Goal: Task Accomplishment & Management: Use online tool/utility

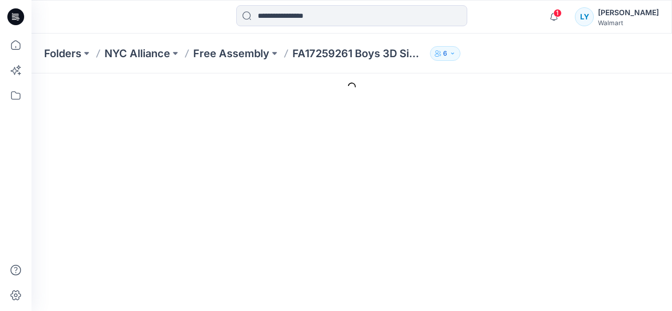
type input "**********"
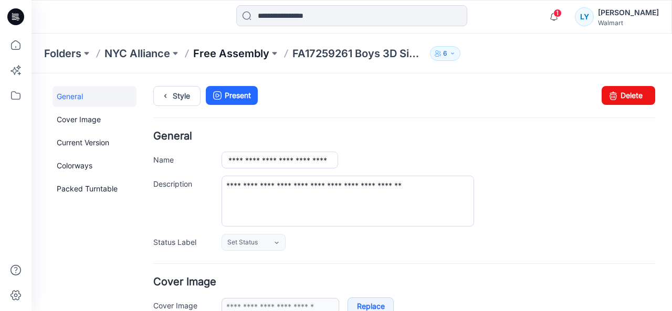
click at [230, 50] on p "Free Assembly" at bounding box center [231, 53] width 76 height 15
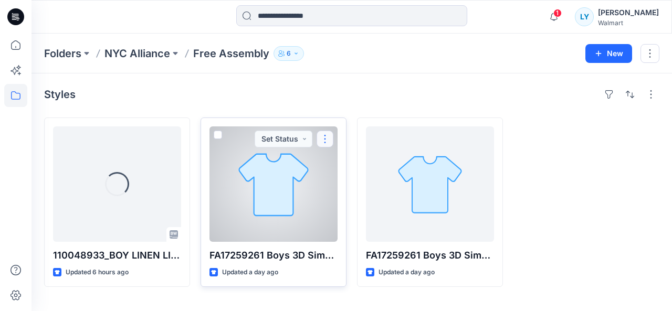
click at [323, 138] on button "button" at bounding box center [325, 139] width 17 height 17
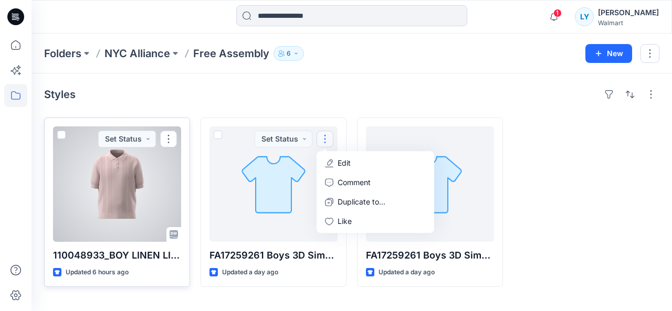
click at [142, 255] on p "110048933_BOY LINEN LIKE SWEATER POLO" at bounding box center [117, 255] width 128 height 15
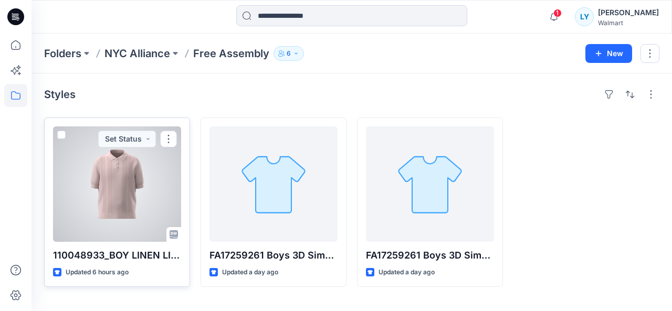
click at [127, 183] on div at bounding box center [117, 185] width 128 height 116
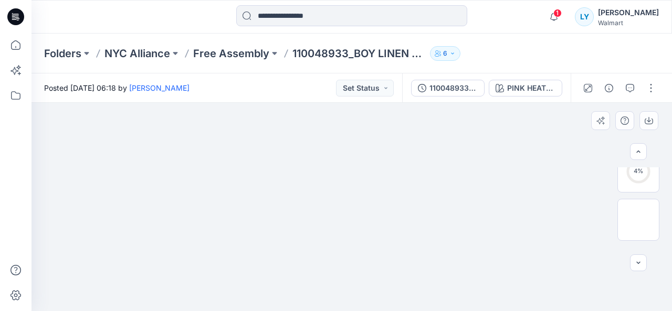
scroll to position [216, 0]
click at [639, 214] on img at bounding box center [639, 214] width 0 height 0
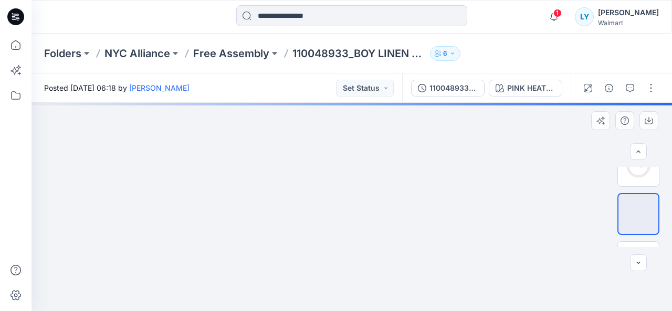
drag, startPoint x: 366, startPoint y: 186, endPoint x: 371, endPoint y: 128, distance: 59.1
click at [371, 103] on img at bounding box center [351, 103] width 469 height 0
click at [565, 103] on img at bounding box center [351, 103] width 469 height 0
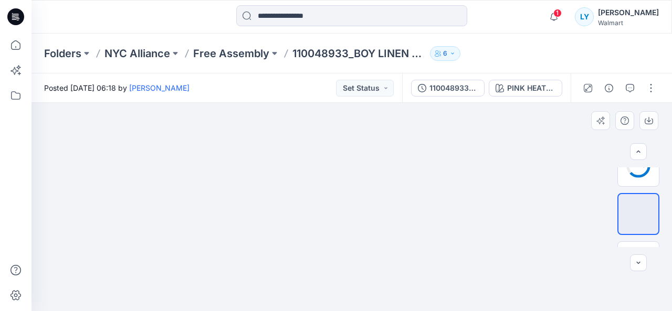
click at [563, 103] on img at bounding box center [351, 103] width 469 height 0
click at [639, 255] on button "button" at bounding box center [638, 263] width 17 height 17
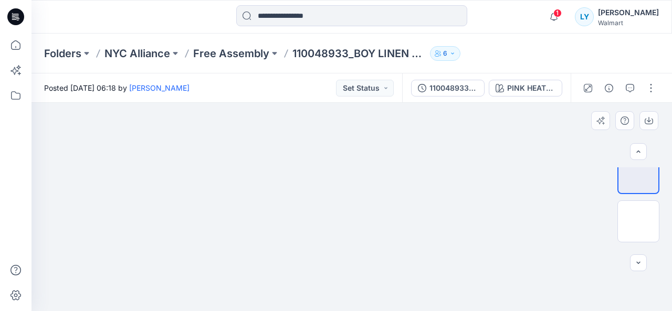
click at [547, 103] on img at bounding box center [351, 103] width 469 height 0
click at [309, 103] on img at bounding box center [351, 103] width 469 height 0
